Goal: Transaction & Acquisition: Purchase product/service

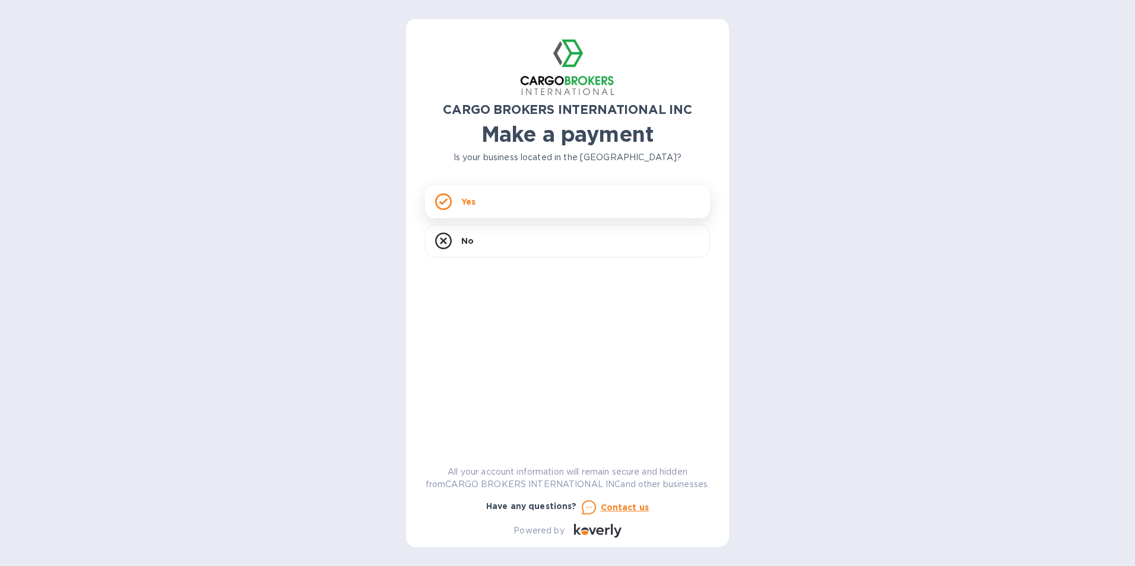
click at [493, 205] on div "Yes" at bounding box center [567, 201] width 285 height 33
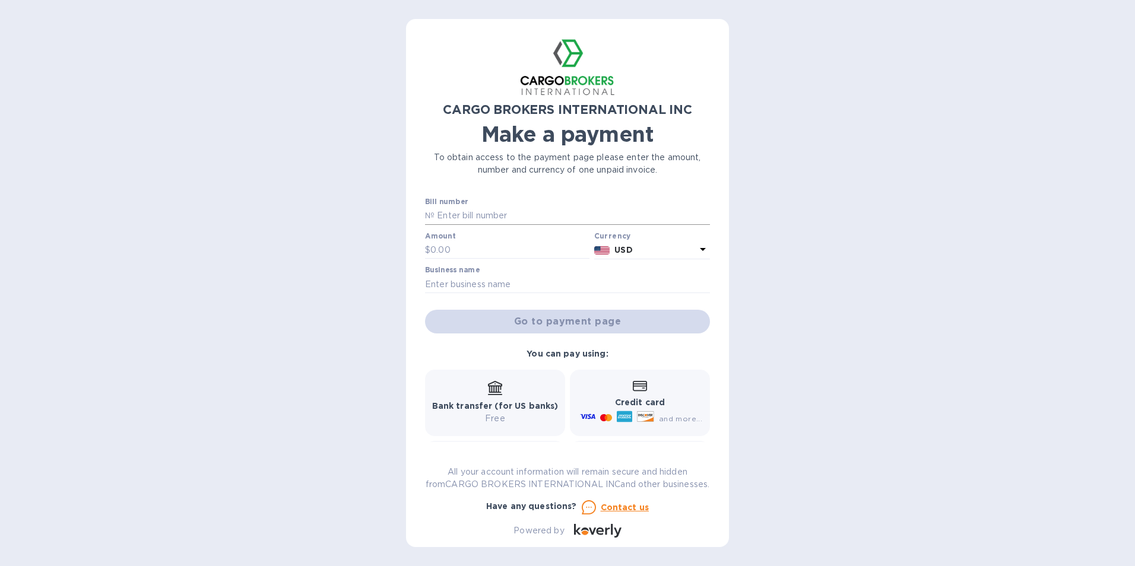
click at [477, 217] on input "text" at bounding box center [571, 216] width 275 height 18
type input "B00044476"
click at [453, 251] on input "text" at bounding box center [509, 251] width 159 height 18
type input "180.00"
click at [456, 278] on input "text" at bounding box center [567, 284] width 285 height 18
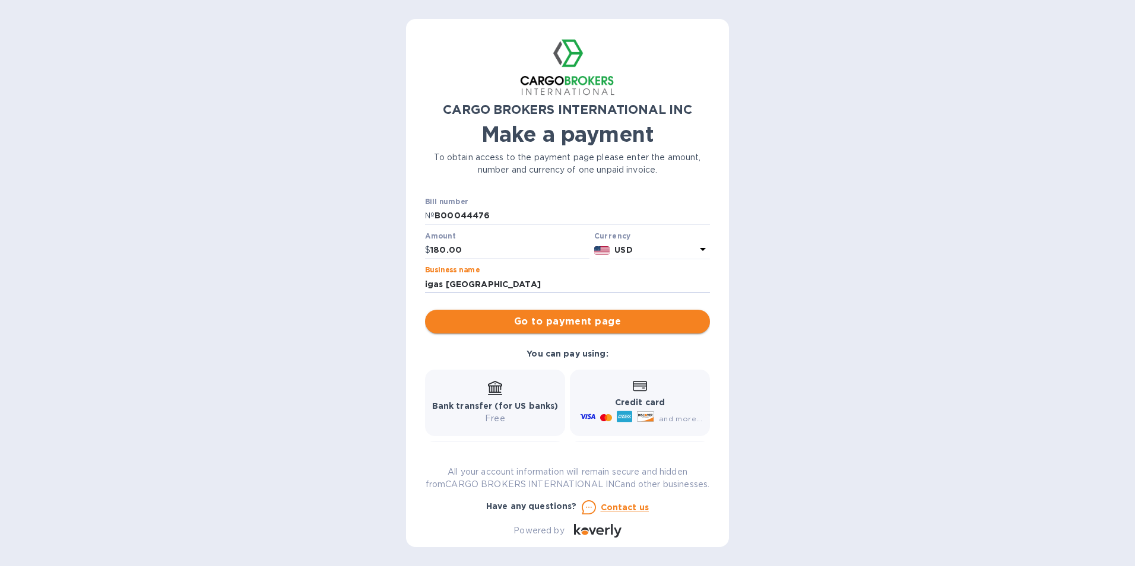
type input "igas [GEOGRAPHIC_DATA]"
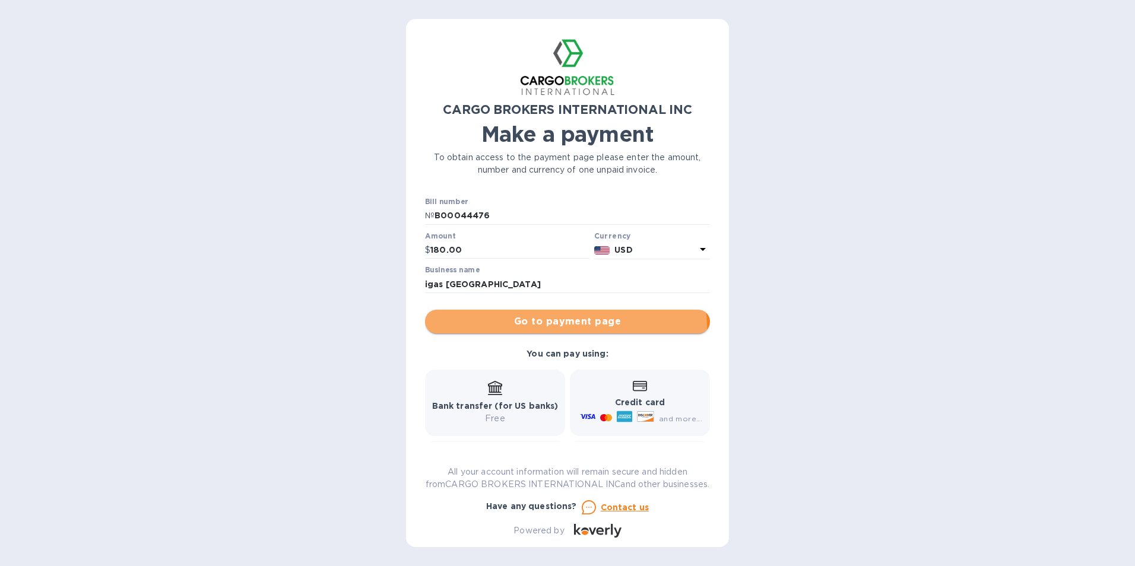
click at [556, 328] on span "Go to payment page" at bounding box center [567, 322] width 266 height 14
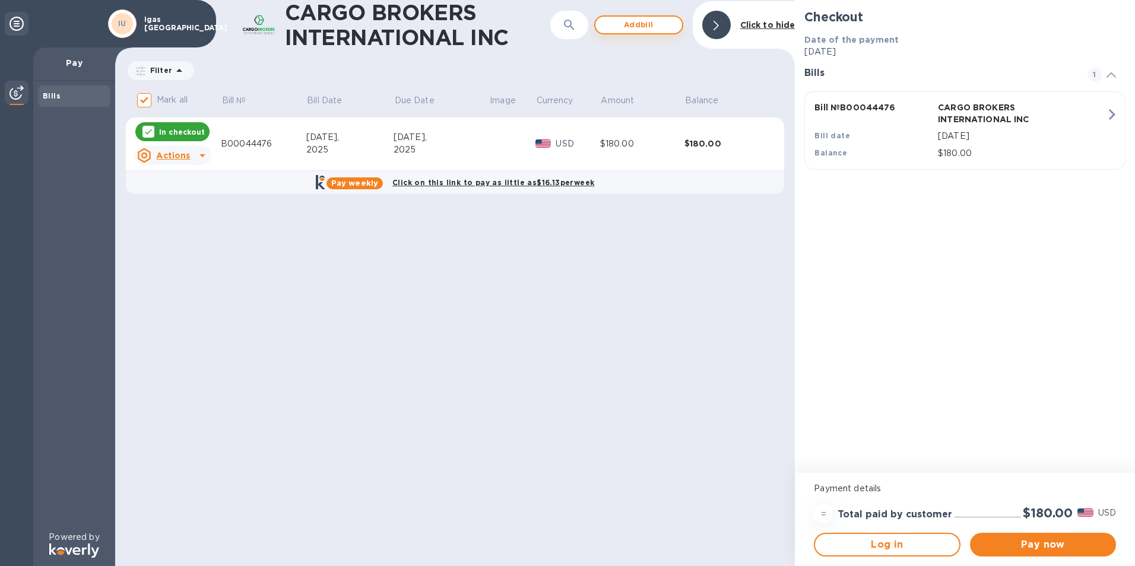
click at [642, 24] on span "Add bill" at bounding box center [639, 25] width 68 height 14
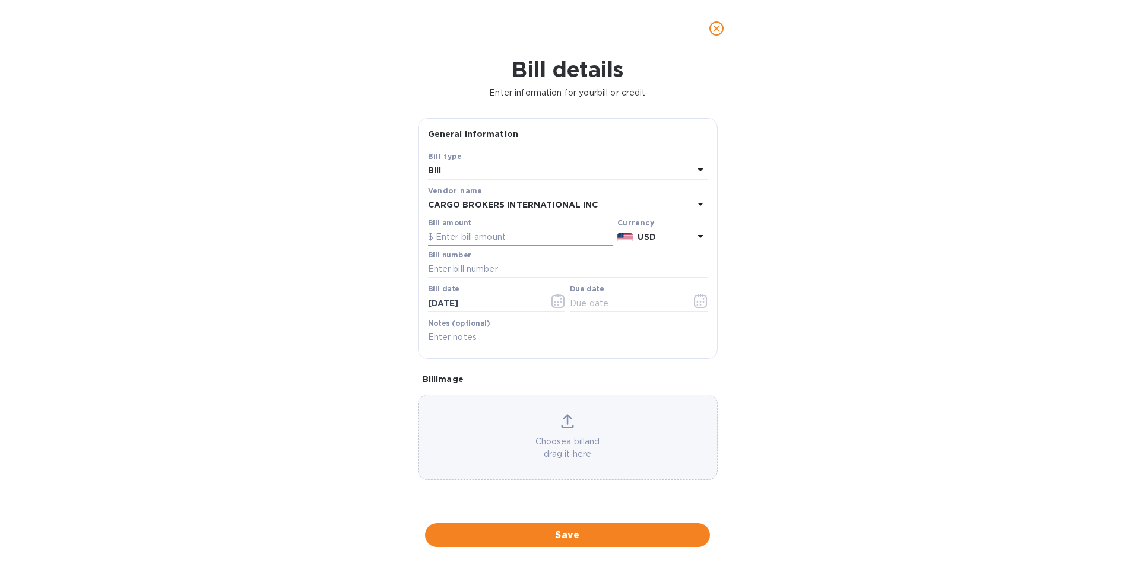
click at [483, 232] on input "text" at bounding box center [520, 237] width 185 height 18
type input "180.00"
click at [481, 268] on input "text" at bounding box center [568, 270] width 280 height 18
type input "b00044475"
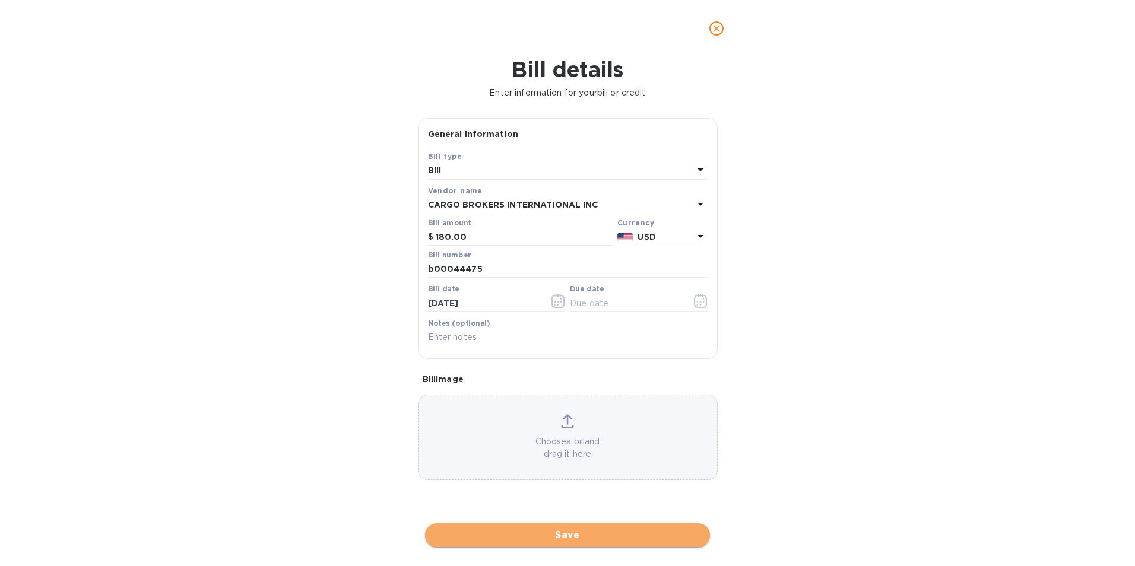
click at [576, 530] on span "Save" at bounding box center [567, 535] width 266 height 14
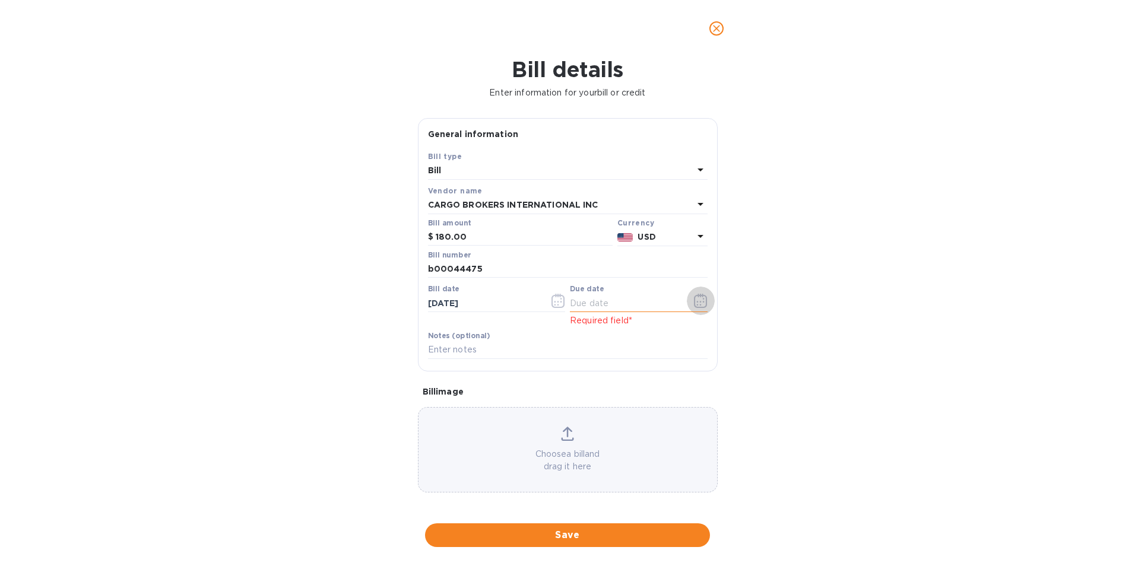
click at [696, 302] on icon "button" at bounding box center [697, 302] width 2 height 2
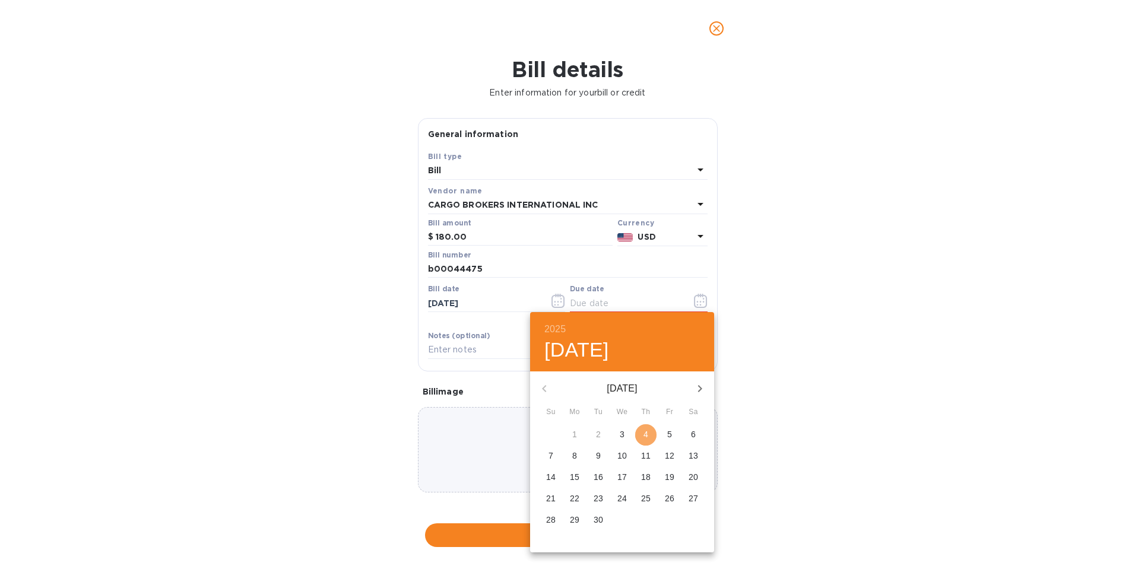
click at [648, 431] on span "4" at bounding box center [645, 434] width 21 height 12
type input "[DATE]"
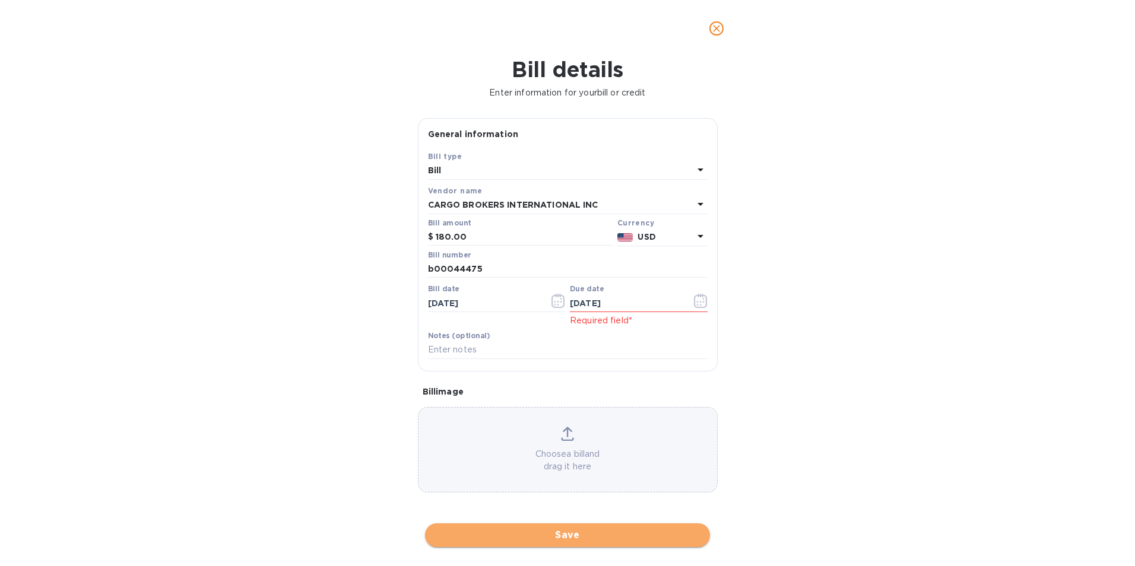
click at [583, 535] on span "Save" at bounding box center [567, 535] width 266 height 14
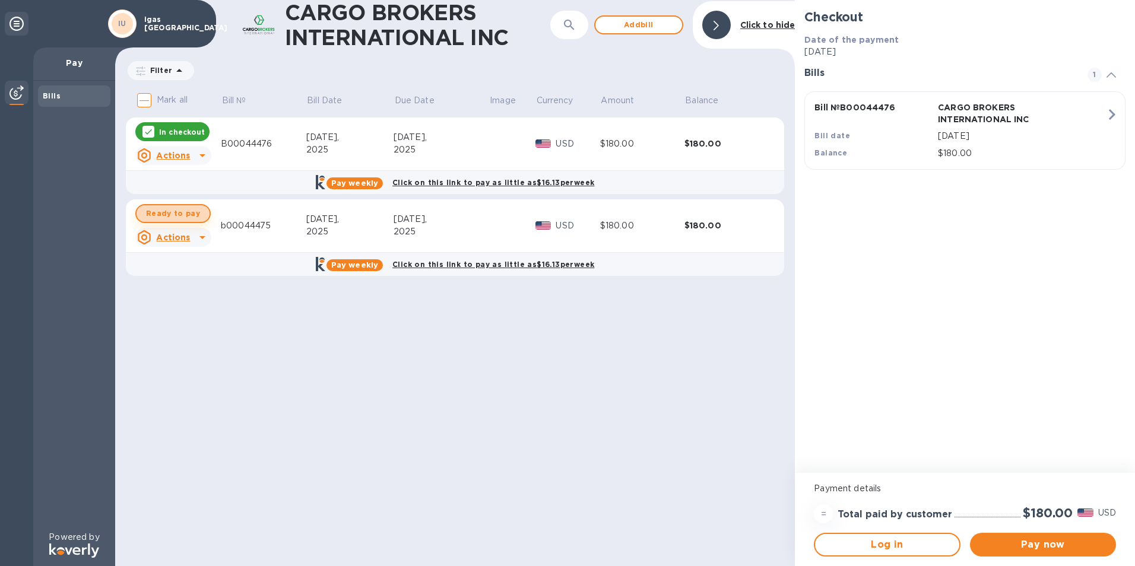
click at [180, 207] on span "Ready to pay" at bounding box center [173, 214] width 54 height 14
checkbox input "true"
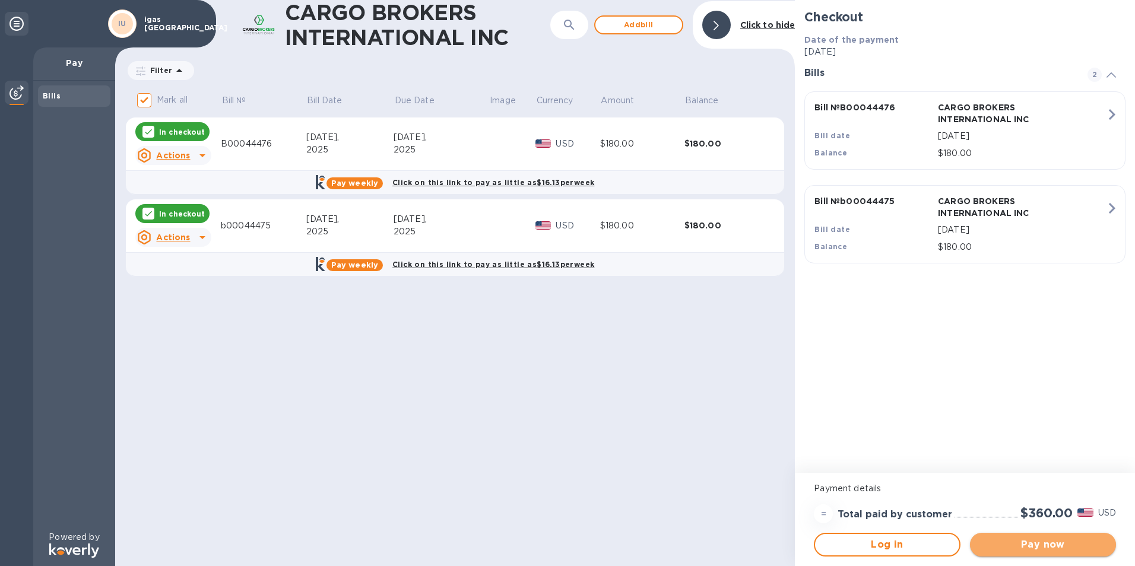
click at [1068, 544] on span "Pay now" at bounding box center [1042, 545] width 127 height 14
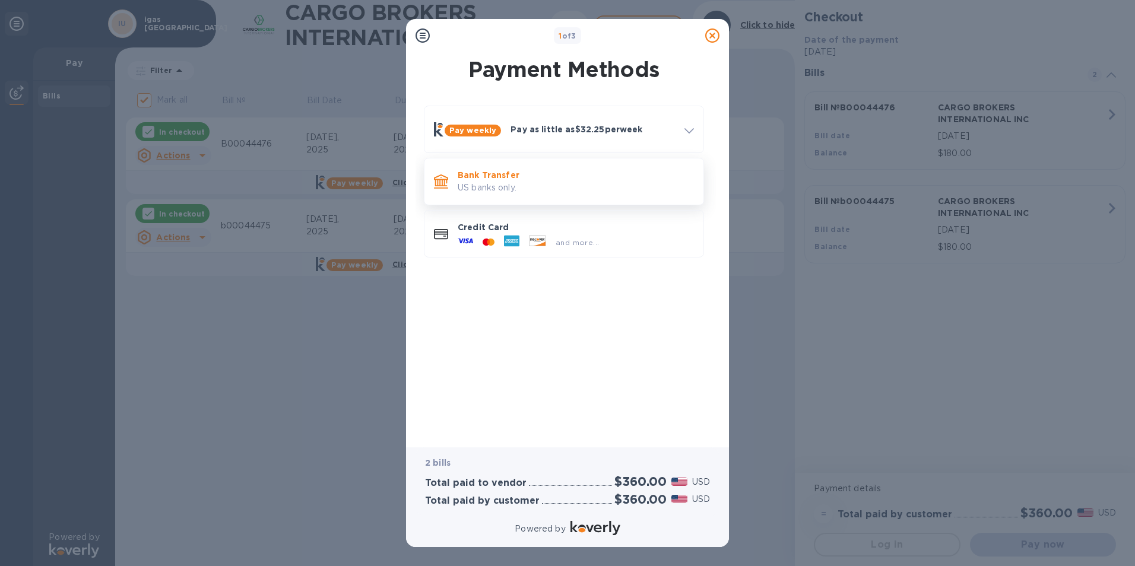
click at [506, 183] on p "US banks only." at bounding box center [576, 188] width 236 height 12
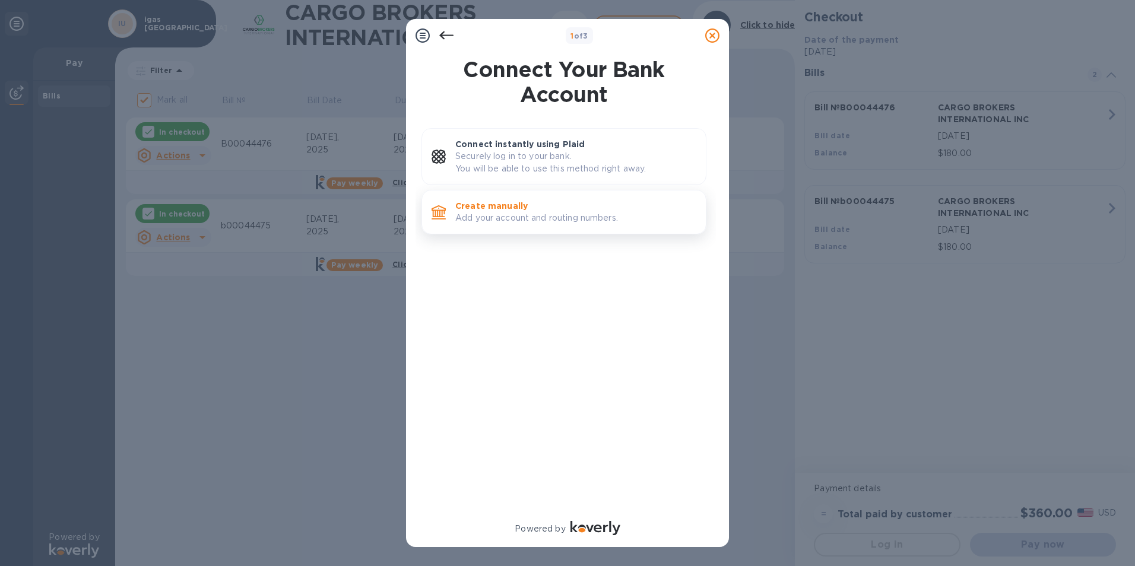
click at [551, 209] on p "Create manually" at bounding box center [575, 206] width 241 height 12
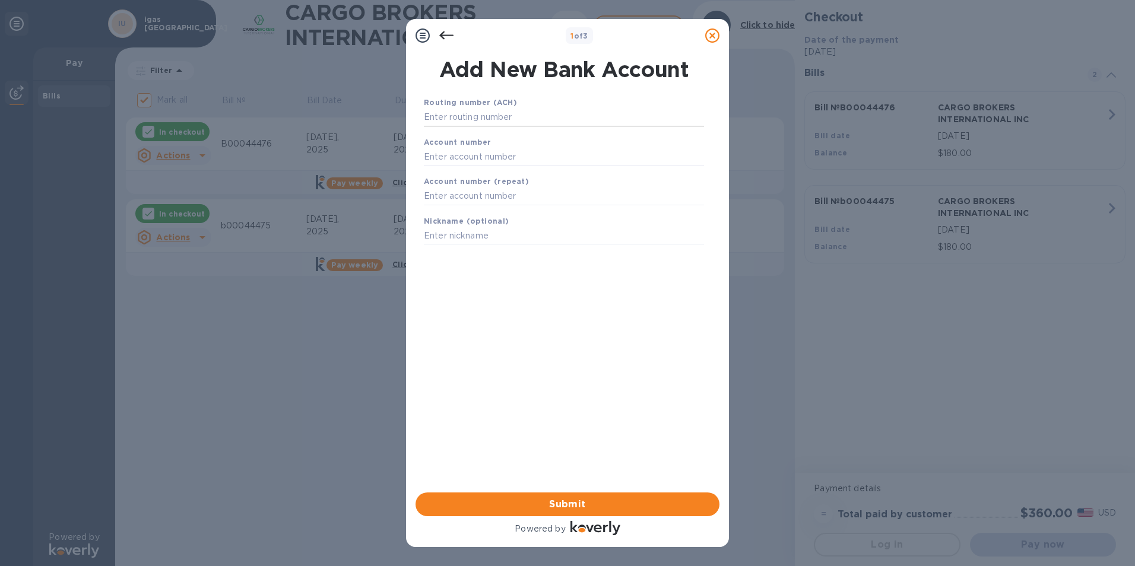
click at [452, 119] on input "text" at bounding box center [564, 118] width 280 height 18
paste input "267084131"
type input "267084131"
click at [481, 172] on input "text" at bounding box center [564, 172] width 280 height 18
paste input "573571232"
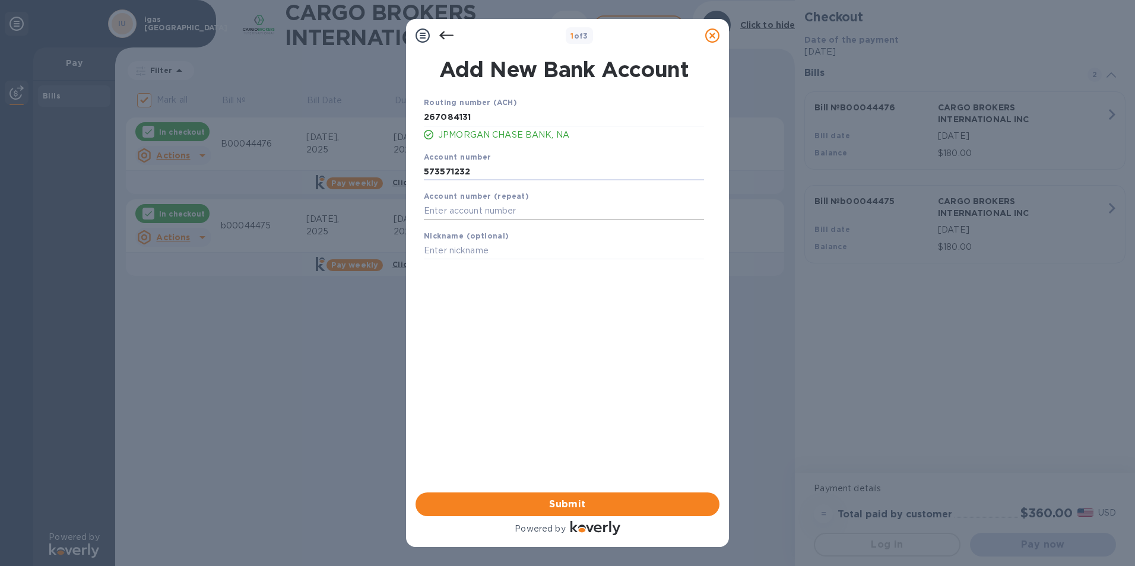
type input "573571232"
click at [439, 206] on input "text" at bounding box center [564, 211] width 280 height 18
paste input "573571232"
type input "573571232"
click at [466, 251] on input "text" at bounding box center [564, 251] width 280 height 18
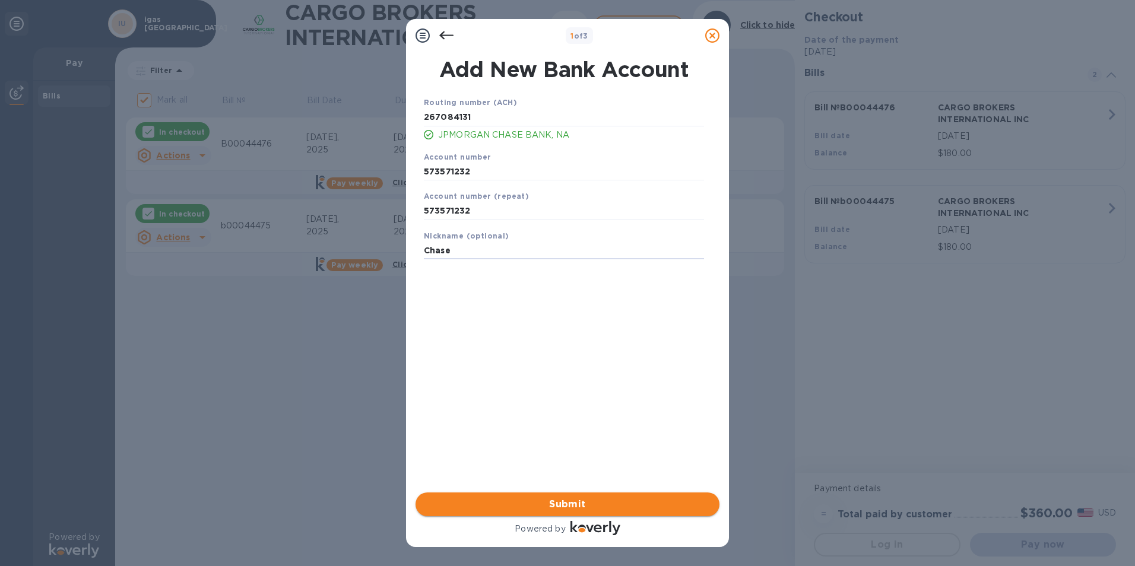
type input "Chase"
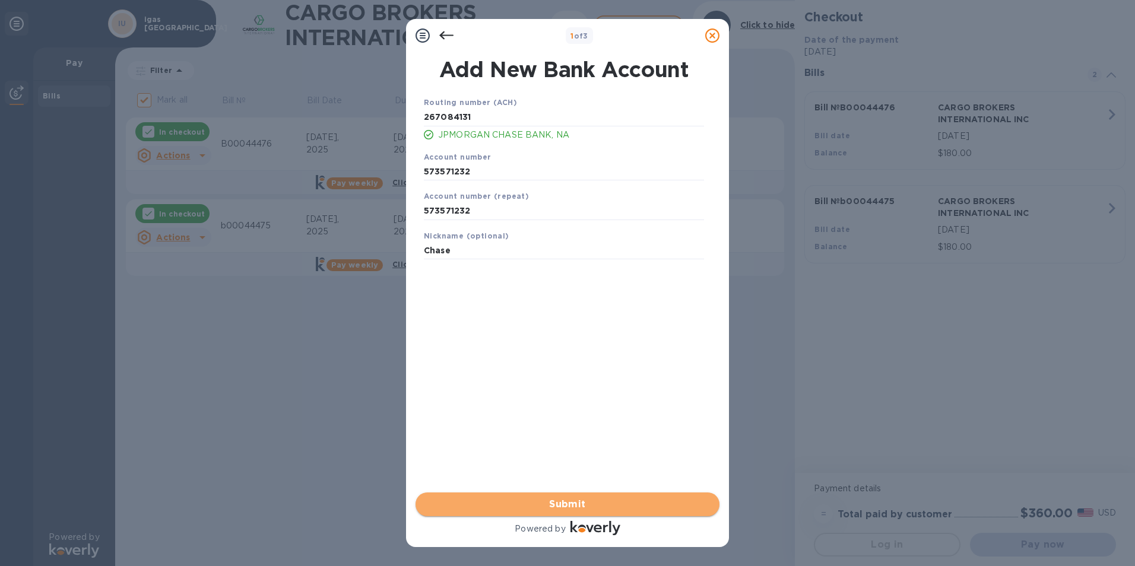
click at [591, 504] on span "Submit" at bounding box center [567, 504] width 285 height 14
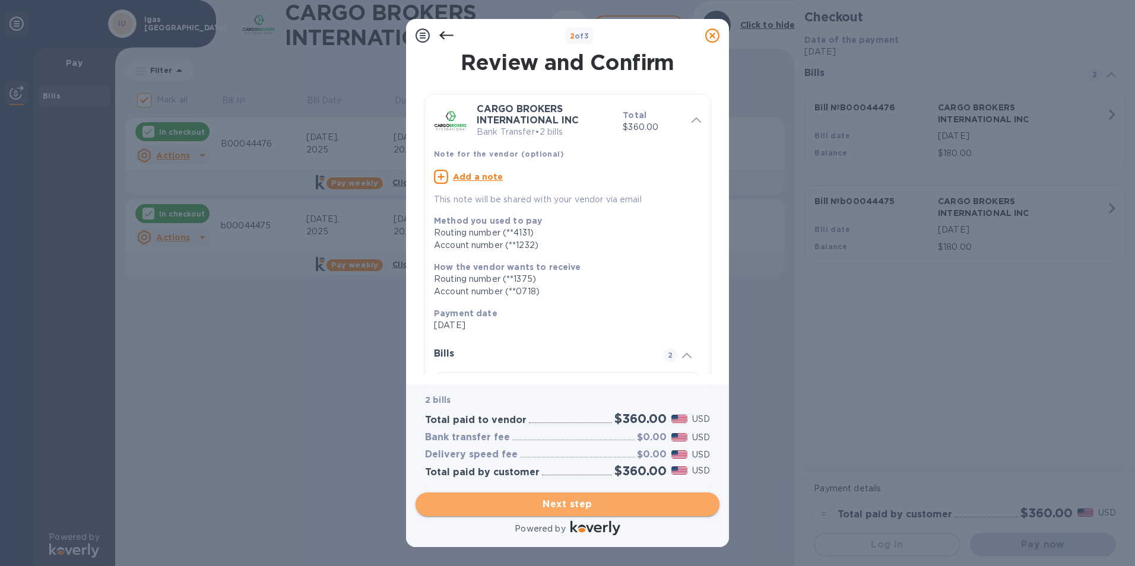
click at [591, 504] on span "Next step" at bounding box center [567, 504] width 285 height 14
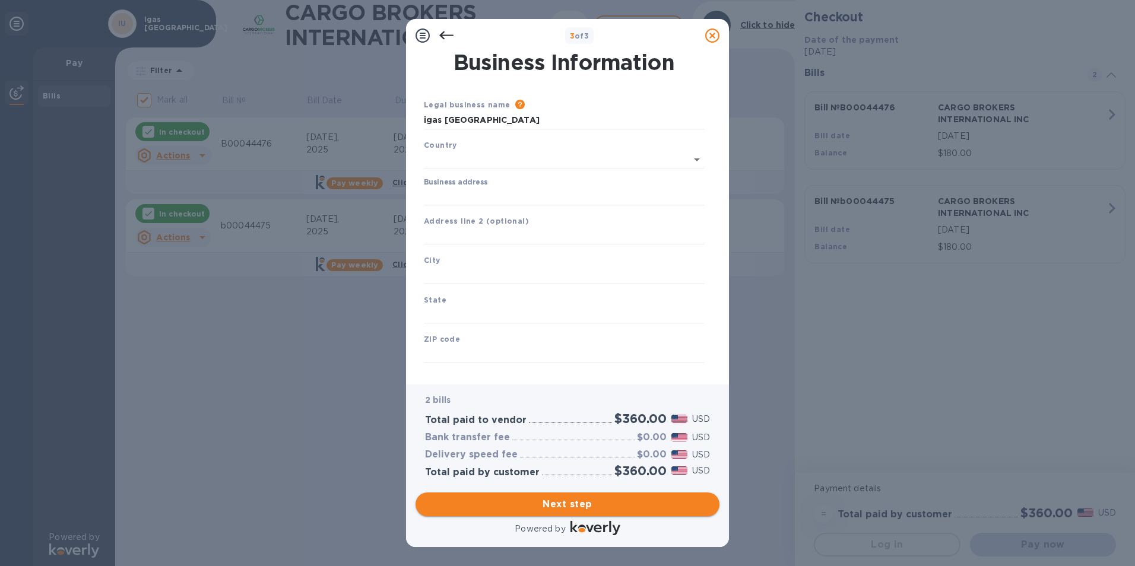
type input "[GEOGRAPHIC_DATA]"
click at [464, 198] on input "Business address" at bounding box center [564, 194] width 280 height 18
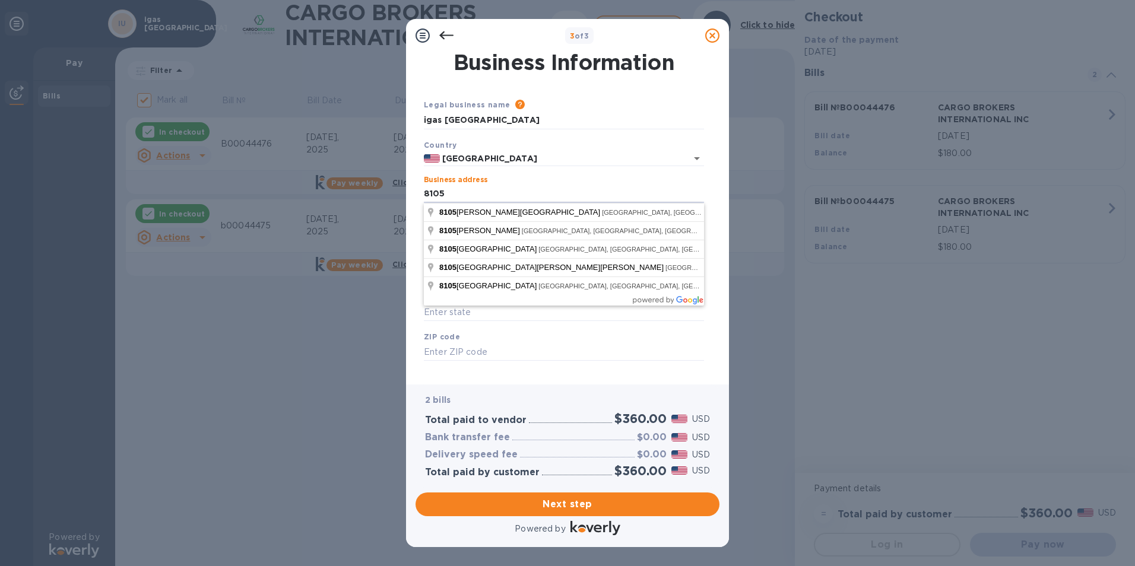
type input "[STREET_ADDRESS][PERSON_NAME]"
type input "[GEOGRAPHIC_DATA]"
type input "FL"
type input "33634"
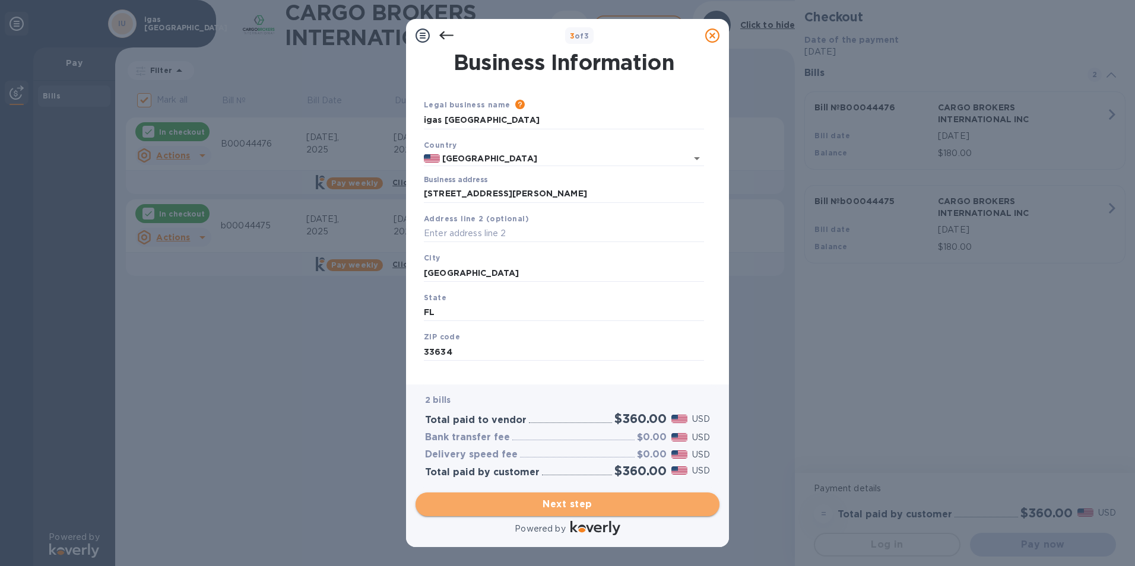
click at [590, 504] on span "Next step" at bounding box center [567, 504] width 285 height 14
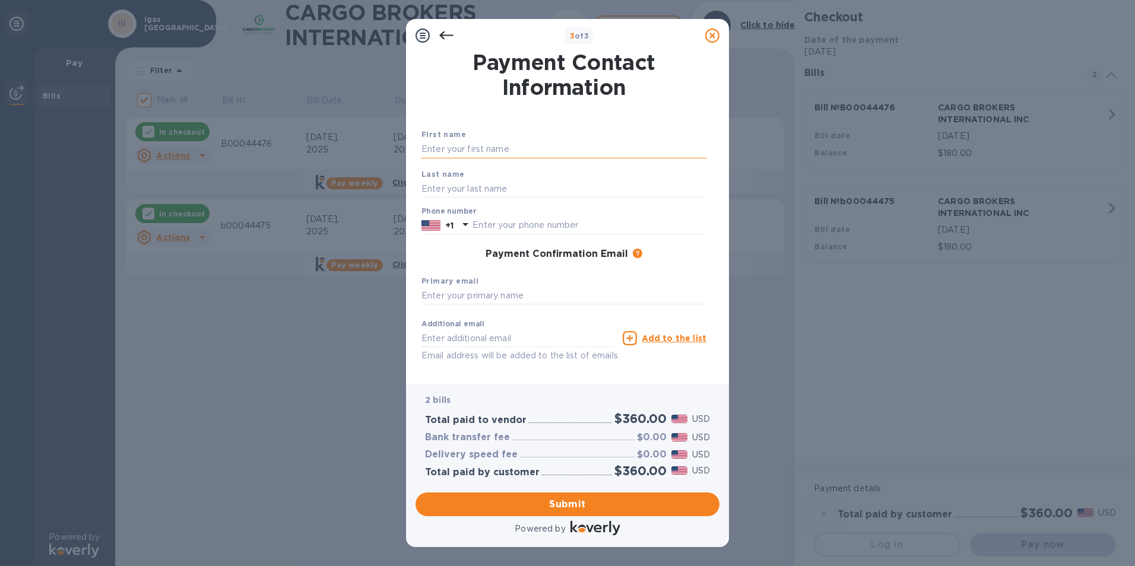
click at [531, 144] on input "text" at bounding box center [563, 150] width 285 height 18
type input "[PERSON_NAME]"
type input "igas [GEOGRAPHIC_DATA]"
click at [518, 190] on input "text" at bounding box center [563, 189] width 285 height 18
type input "[PERSON_NAME]"
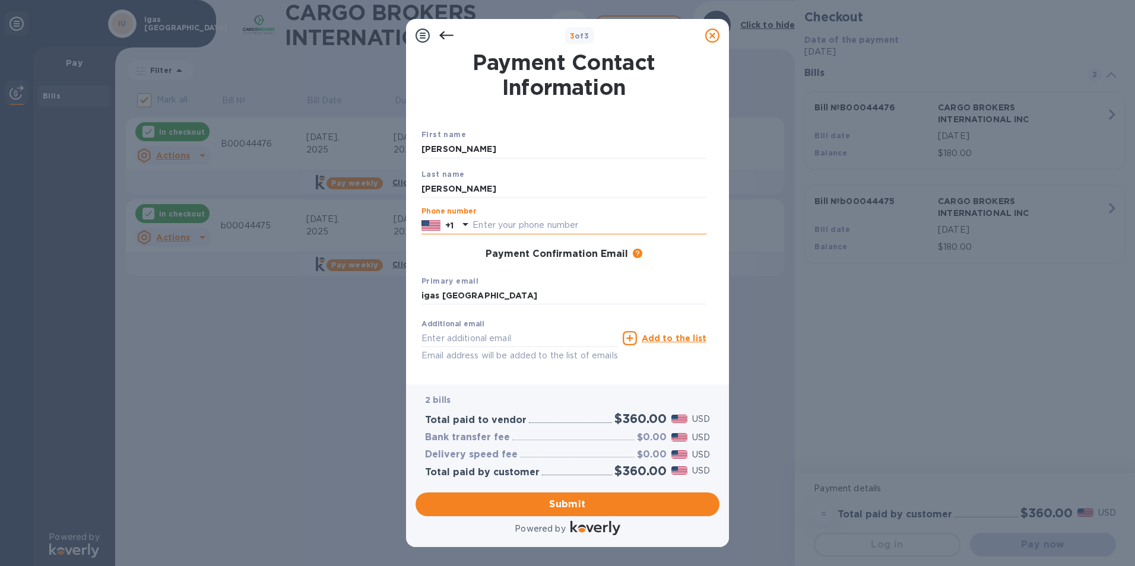
click at [579, 227] on input "text" at bounding box center [589, 226] width 234 height 18
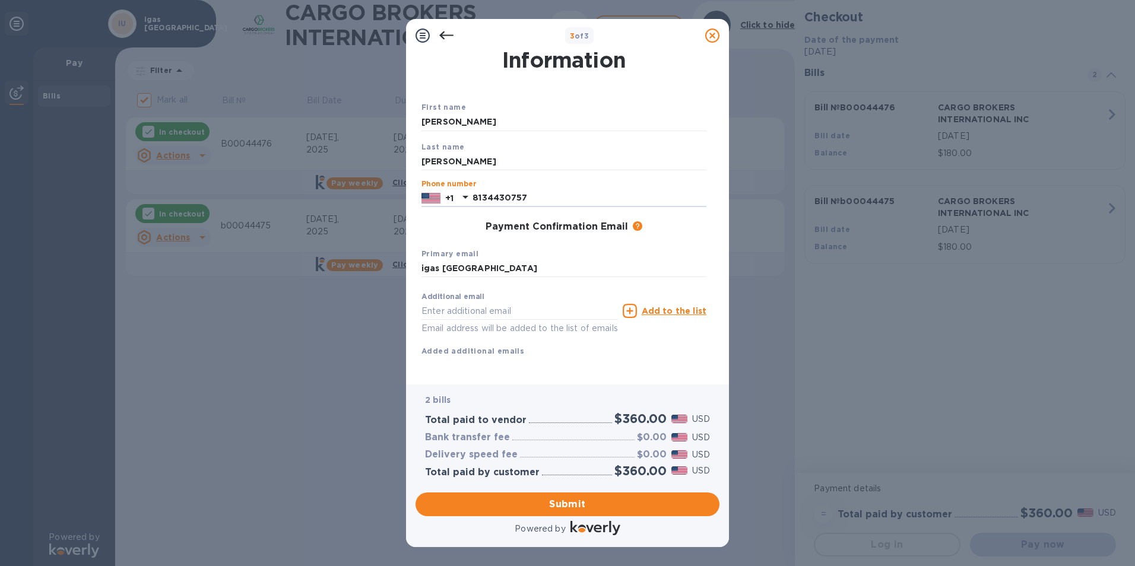
scroll to position [42, 0]
type input "8134430757"
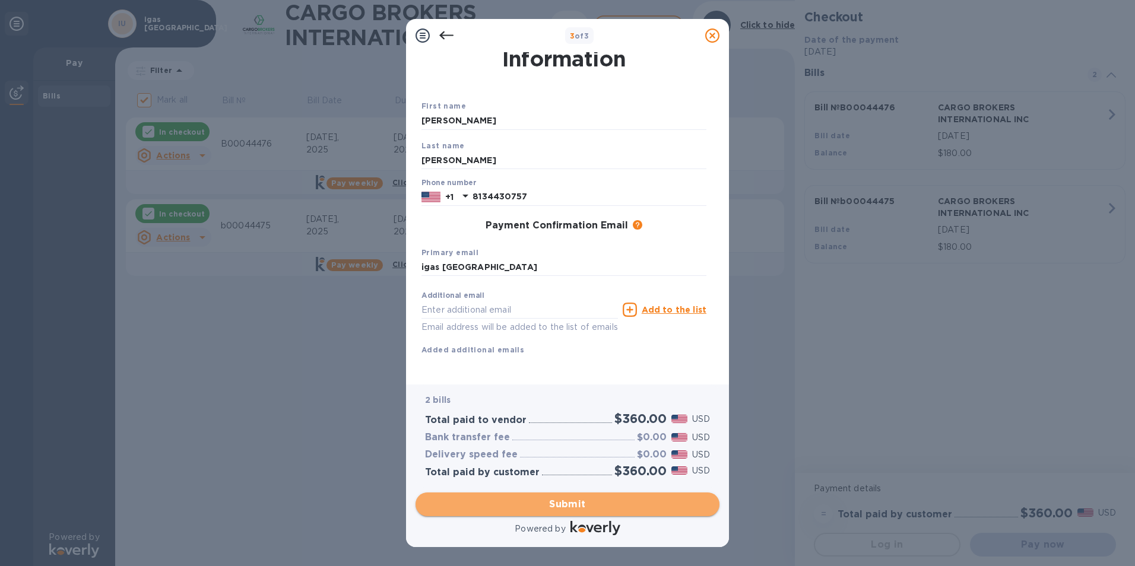
click at [576, 499] on span "Submit" at bounding box center [567, 504] width 285 height 14
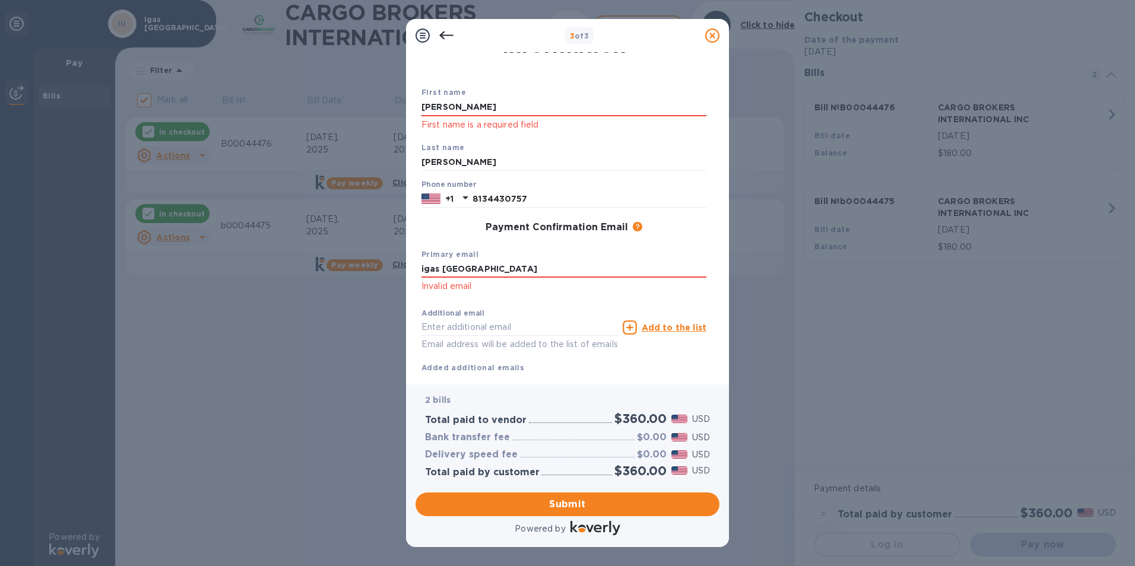
drag, startPoint x: 477, startPoint y: 272, endPoint x: 299, endPoint y: 284, distance: 179.1
click at [299, 284] on div "3 of 3 Payment Contact Information First name [PERSON_NAME] First name is a req…" at bounding box center [567, 283] width 1135 height 566
type input "[EMAIL_ADDRESS][DOMAIN_NAME]"
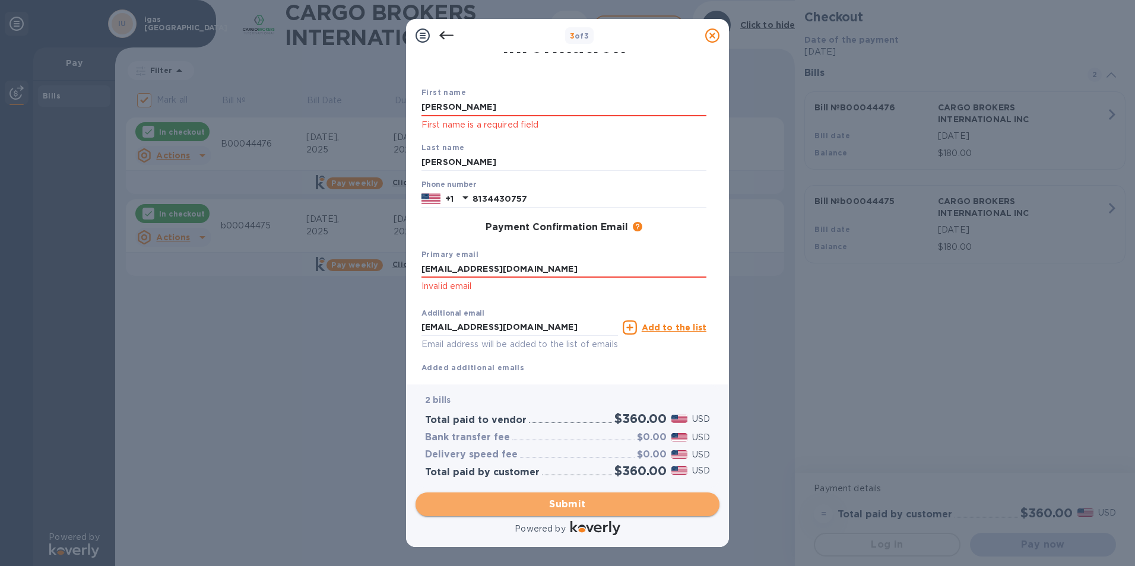
click at [593, 495] on button "Submit" at bounding box center [567, 505] width 304 height 24
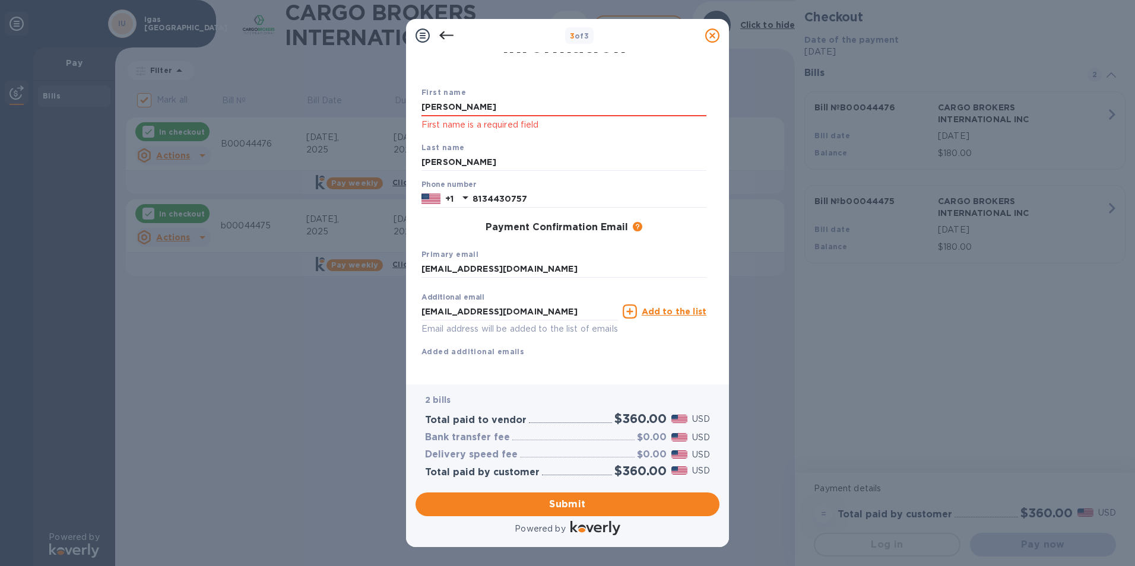
scroll to position [0, 0]
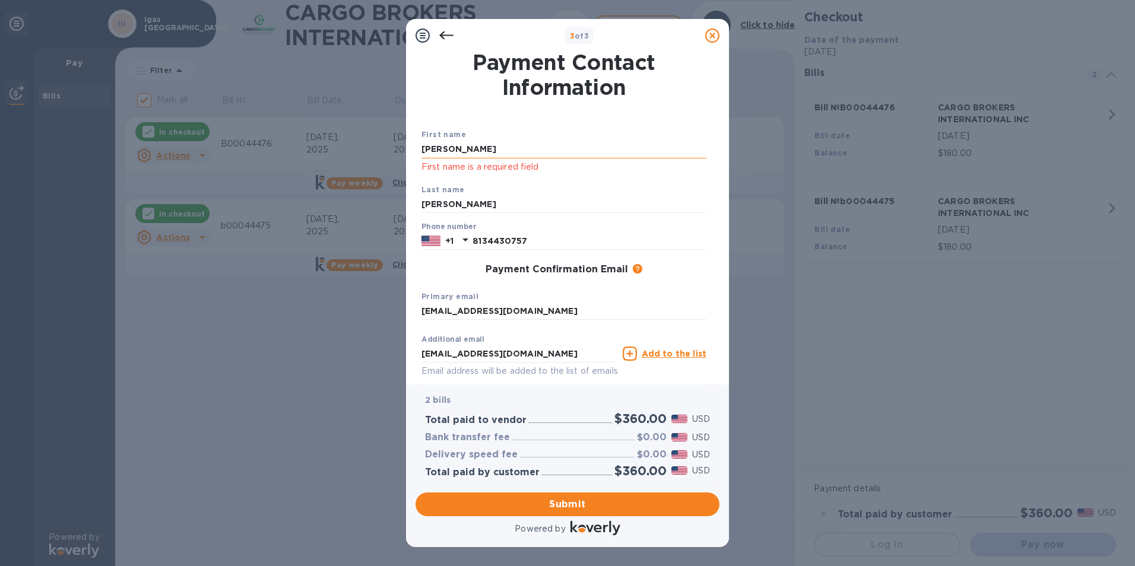
click at [474, 147] on input "[PERSON_NAME]" at bounding box center [563, 150] width 285 height 18
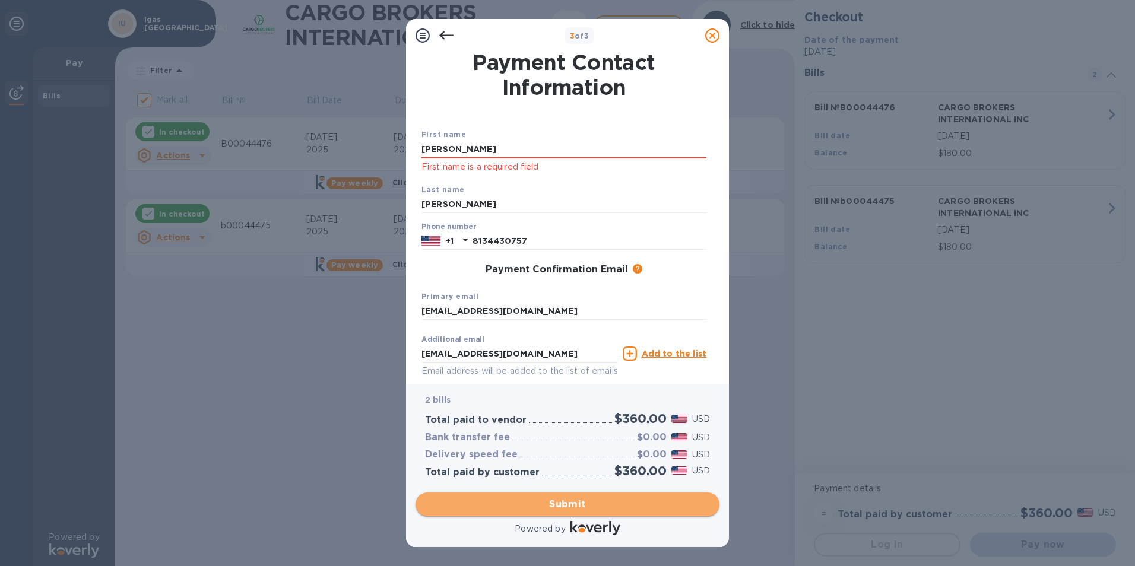
click at [592, 501] on span "Submit" at bounding box center [567, 504] width 285 height 14
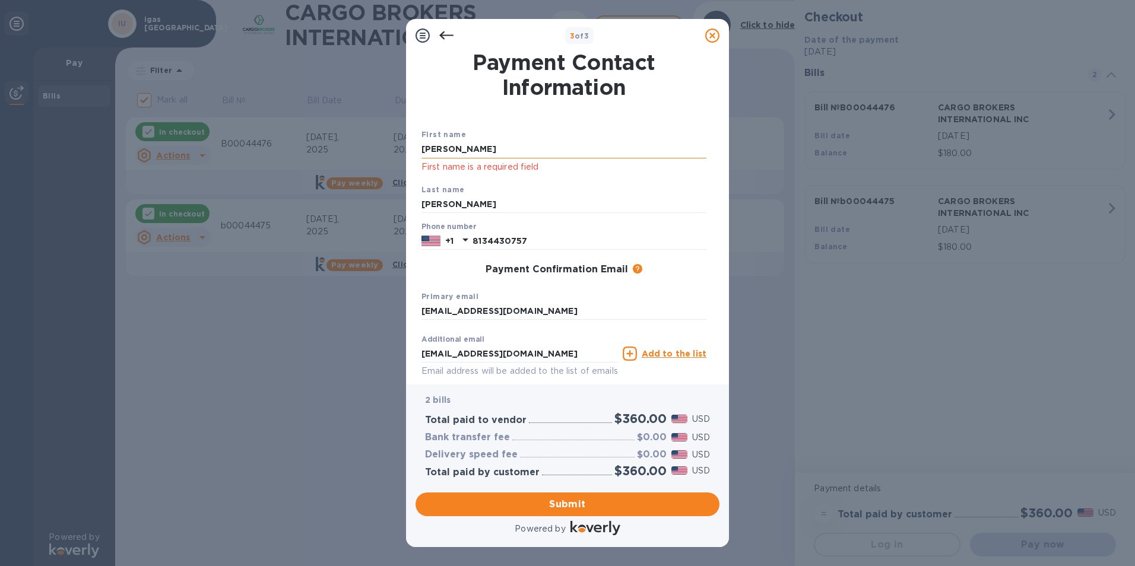
click at [470, 142] on input "[PERSON_NAME]" at bounding box center [563, 150] width 285 height 18
type input "t"
type input "[PERSON_NAME]"
click at [449, 266] on div "Payment Confirmation Email The added email addresses will be used to send the p…" at bounding box center [563, 270] width 285 height 12
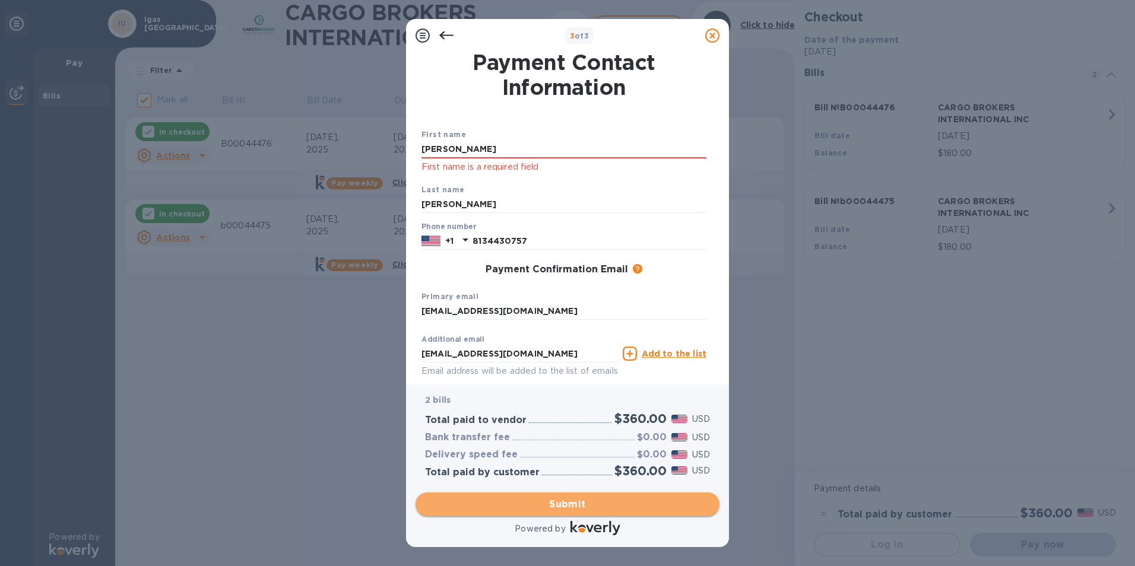
click at [617, 502] on span "Submit" at bounding box center [567, 504] width 285 height 14
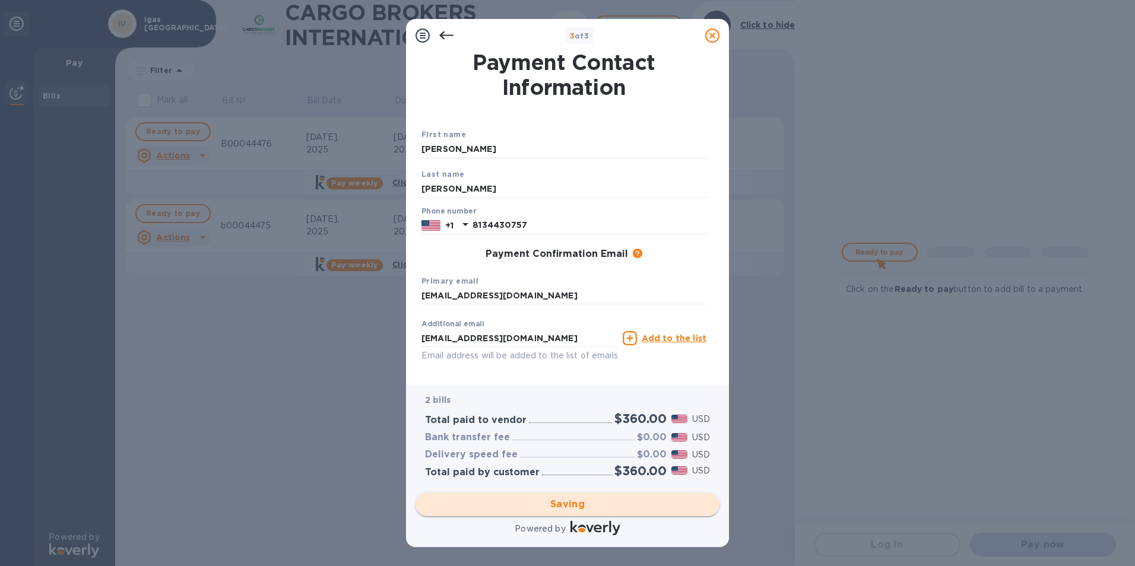
checkbox input "false"
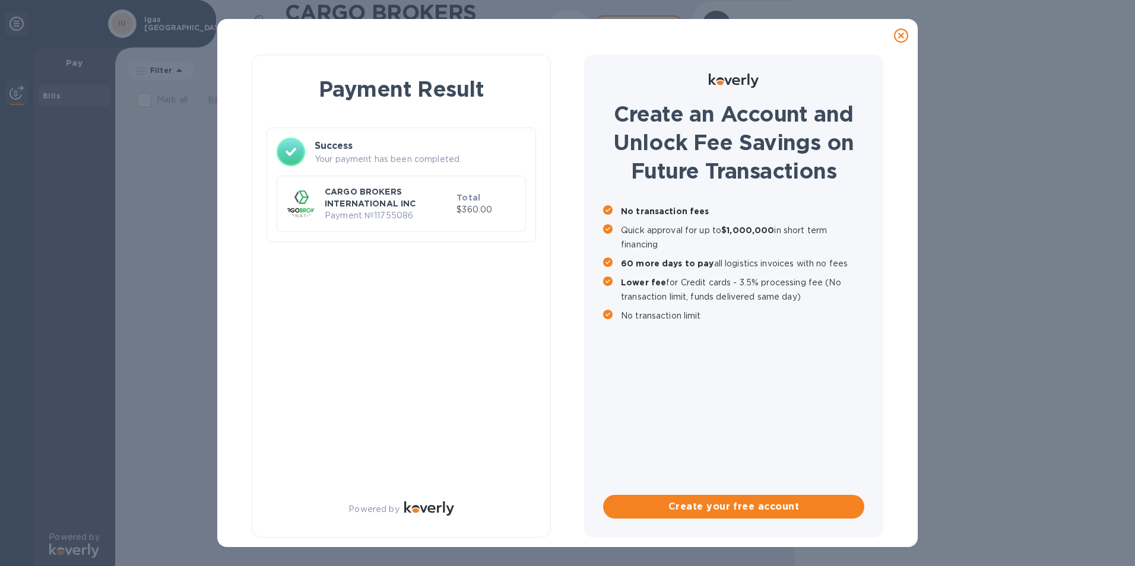
click at [389, 188] on p "CARGO BROKERS INTERNATIONAL INC" at bounding box center [388, 198] width 127 height 24
